Goal: Transaction & Acquisition: Purchase product/service

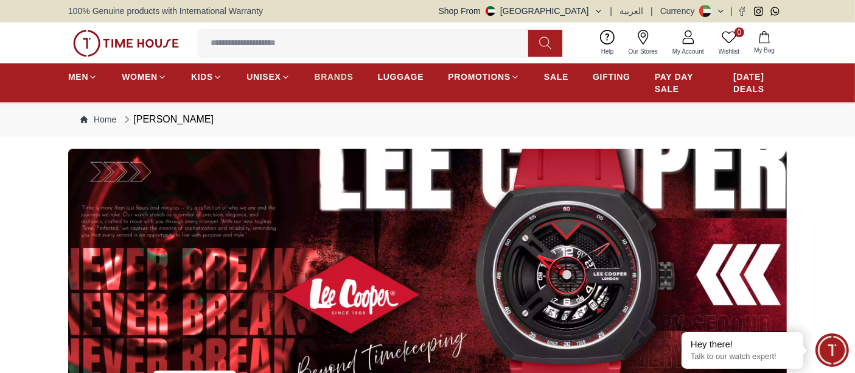
click at [335, 77] on span "BRANDS" at bounding box center [334, 77] width 39 height 12
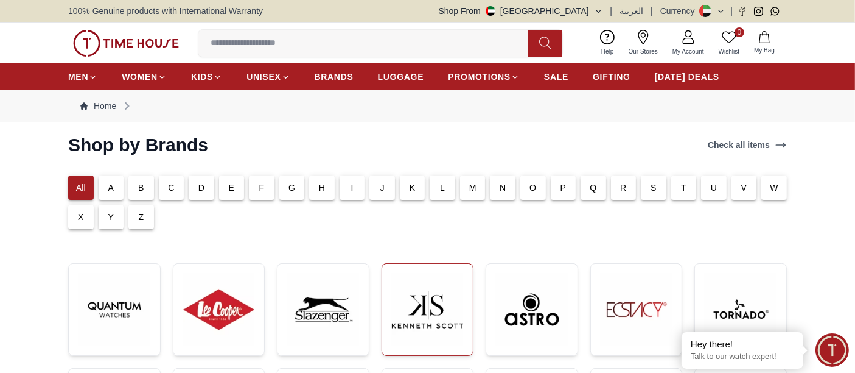
click at [427, 275] on img at bounding box center [428, 309] width 72 height 72
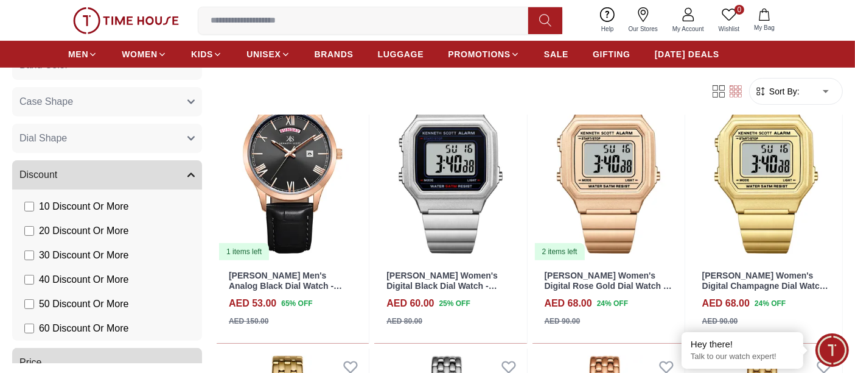
scroll to position [499, 0]
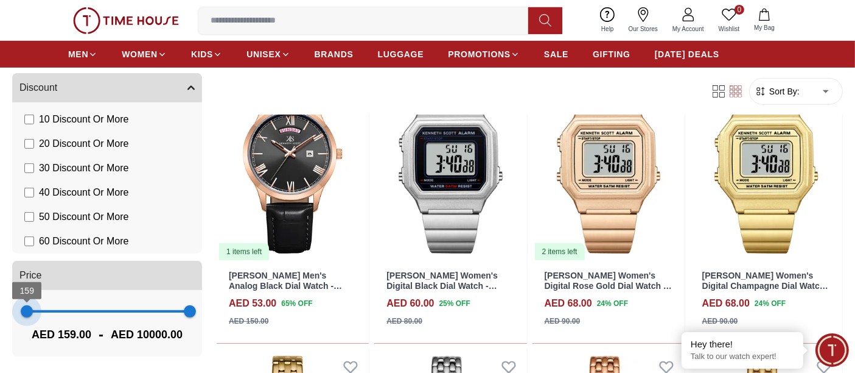
type input "***"
click at [26, 315] on span "120" at bounding box center [26, 311] width 12 height 12
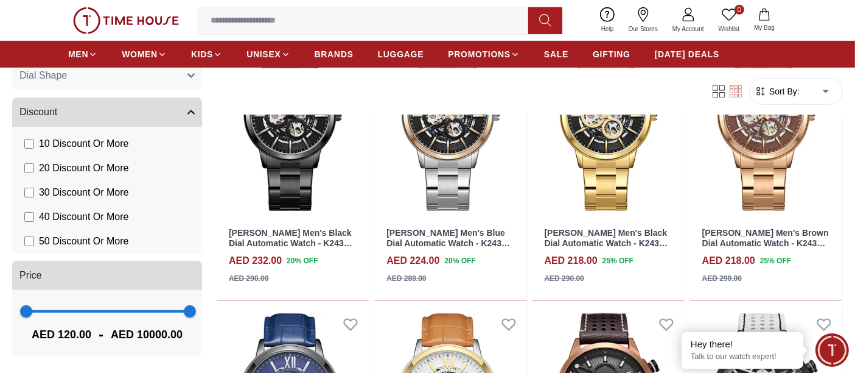
scroll to position [676, 0]
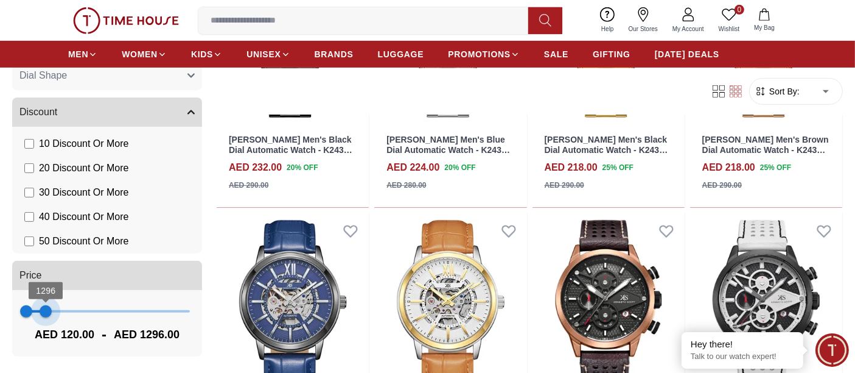
type input "****"
drag, startPoint x: 172, startPoint y: 312, endPoint x: 43, endPoint y: 325, distance: 129.7
click at [43, 325] on div "120 1218 AED 120.00 - AED 1218.00" at bounding box center [107, 323] width 190 height 66
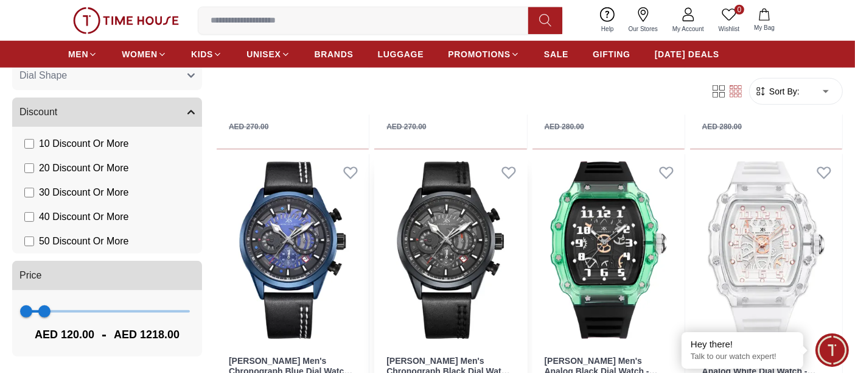
scroll to position [1150, 0]
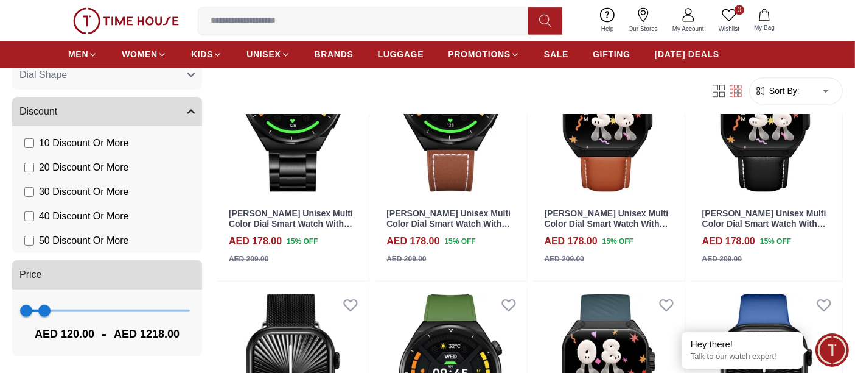
scroll to position [2841, 0]
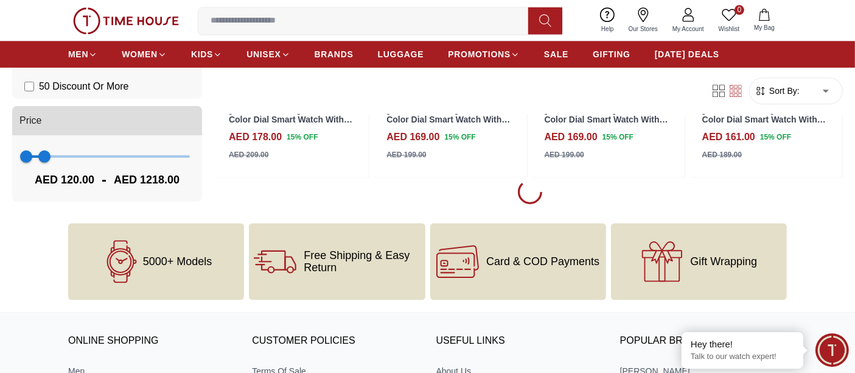
scroll to position [3315, 0]
